Goal: Information Seeking & Learning: Learn about a topic

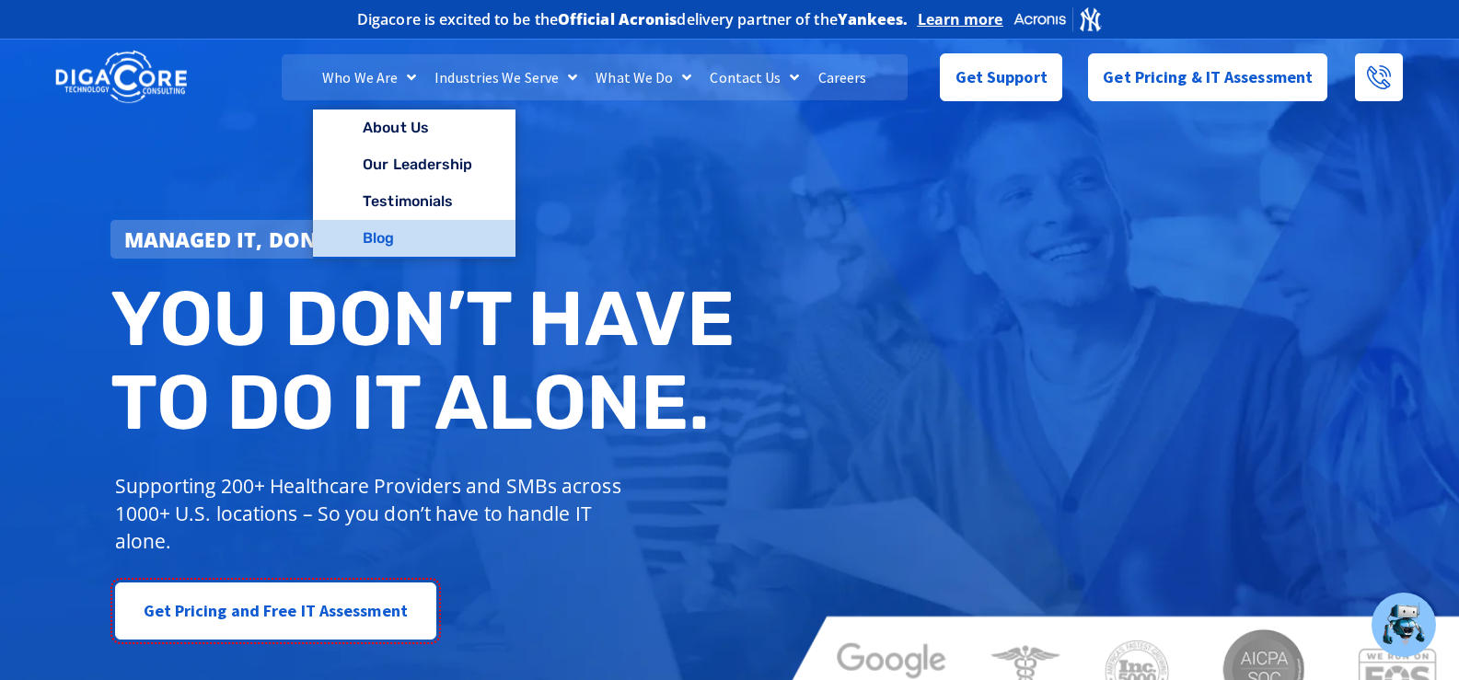
click at [392, 242] on link "Blog" at bounding box center [414, 238] width 202 height 37
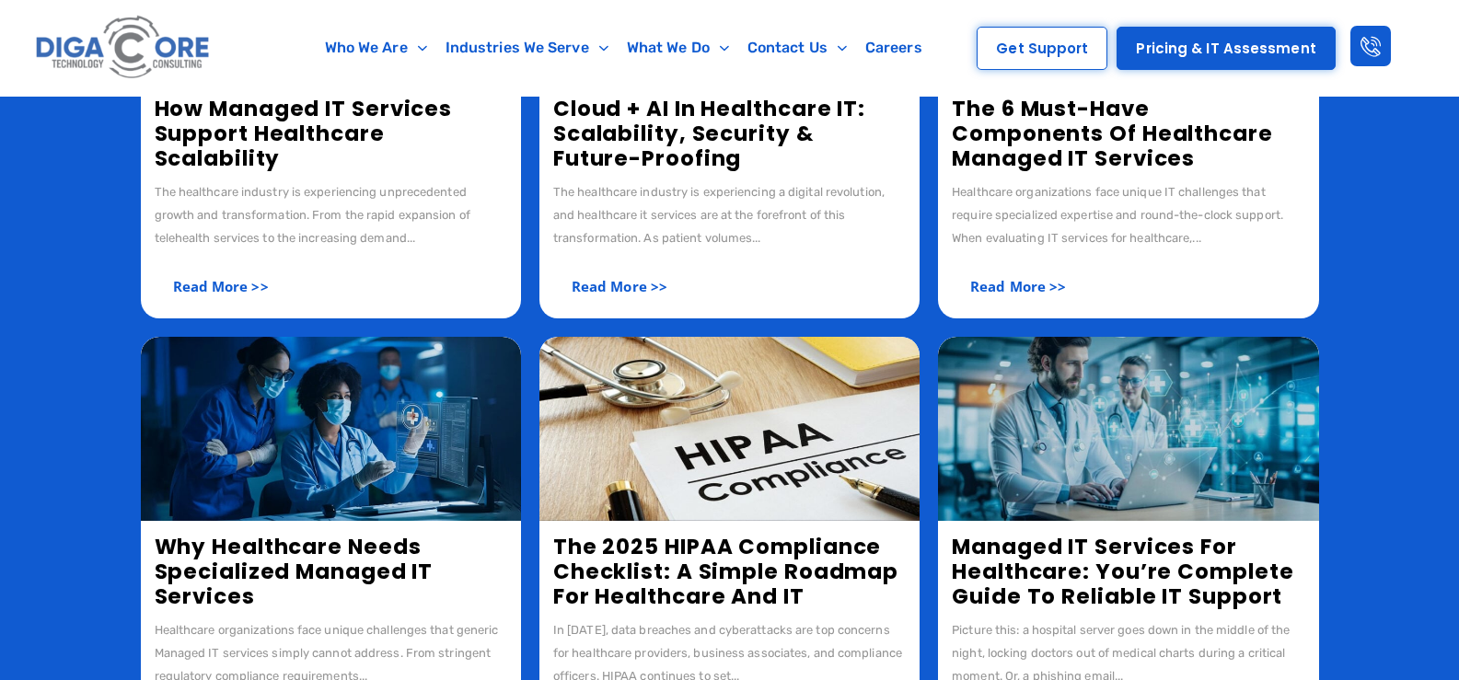
scroll to position [737, 0]
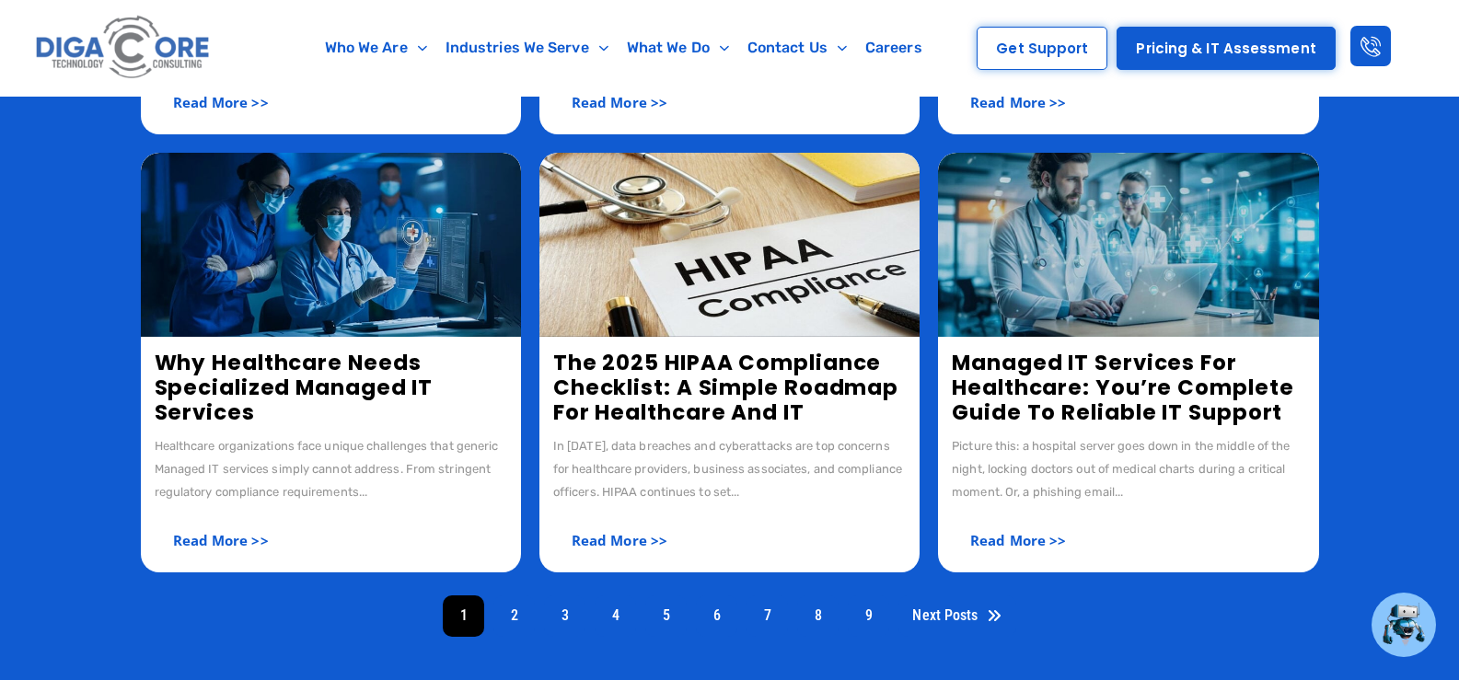
click at [653, 389] on link "The 2025 HIPAA Compliance Checklist: A Simple Roadmap for Healthcare and IT" at bounding box center [725, 387] width 345 height 79
click at [1063, 382] on link "Managed IT Services for Healthcare: You’re Complete Guide to Reliable IT Support" at bounding box center [1123, 387] width 342 height 79
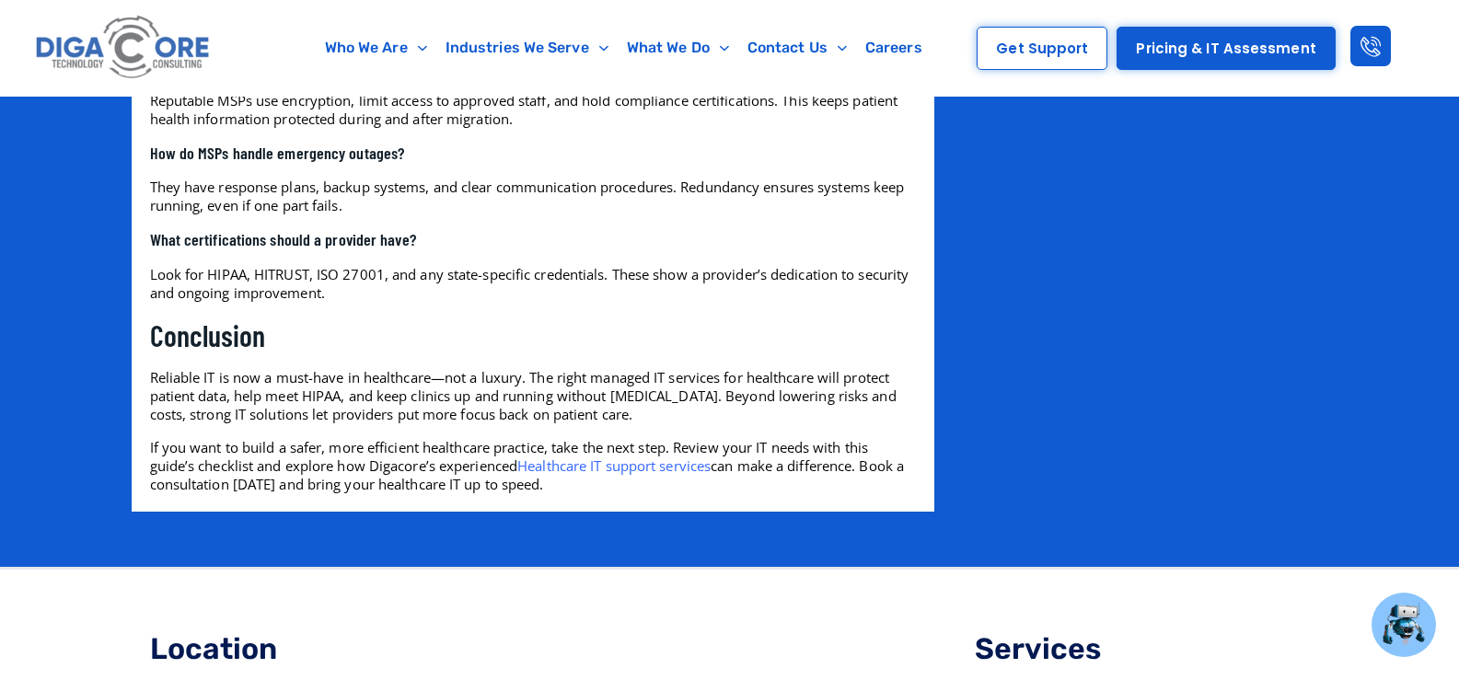
scroll to position [2800, 0]
